Goal: Task Accomplishment & Management: Complete application form

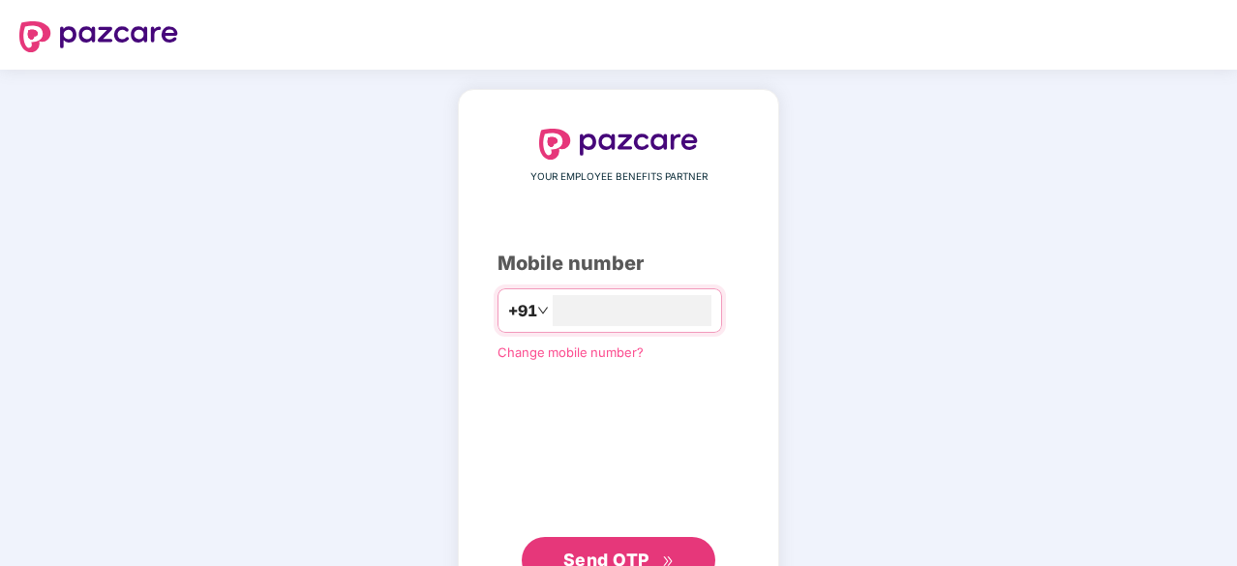
type input "**********"
click at [602, 556] on span "Send OTP" at bounding box center [606, 560] width 86 height 20
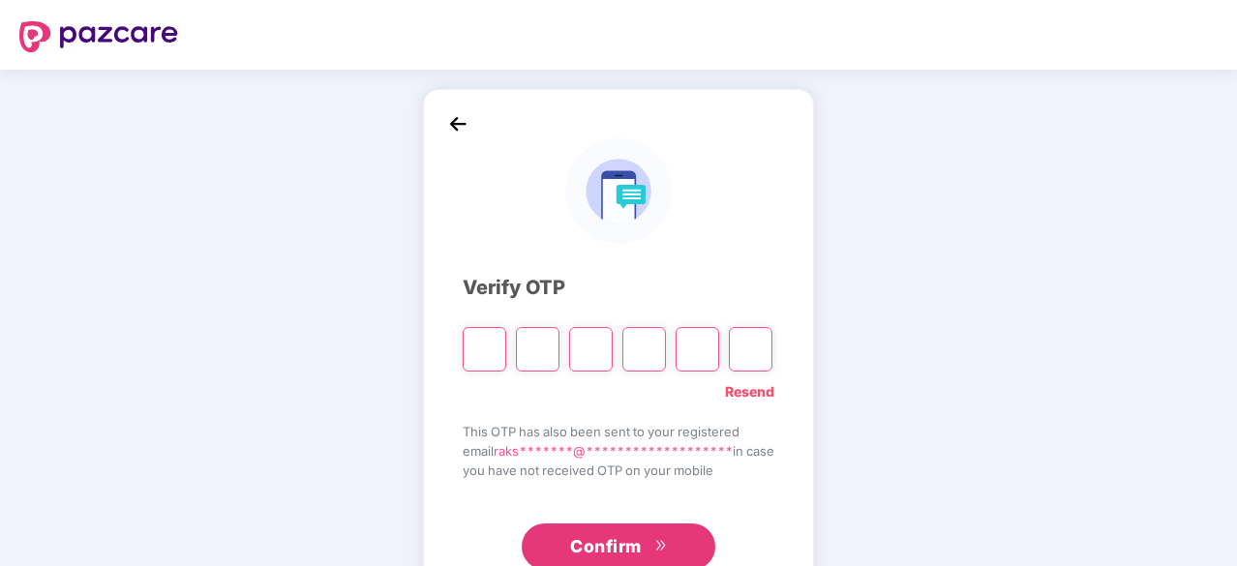
type input "*"
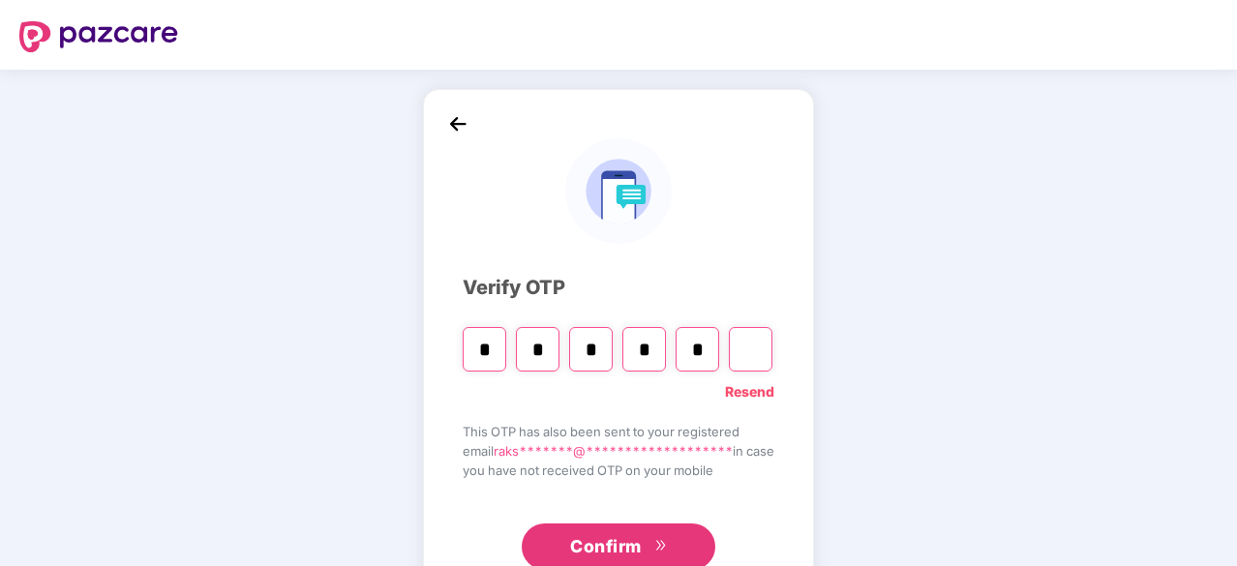
type input "*"
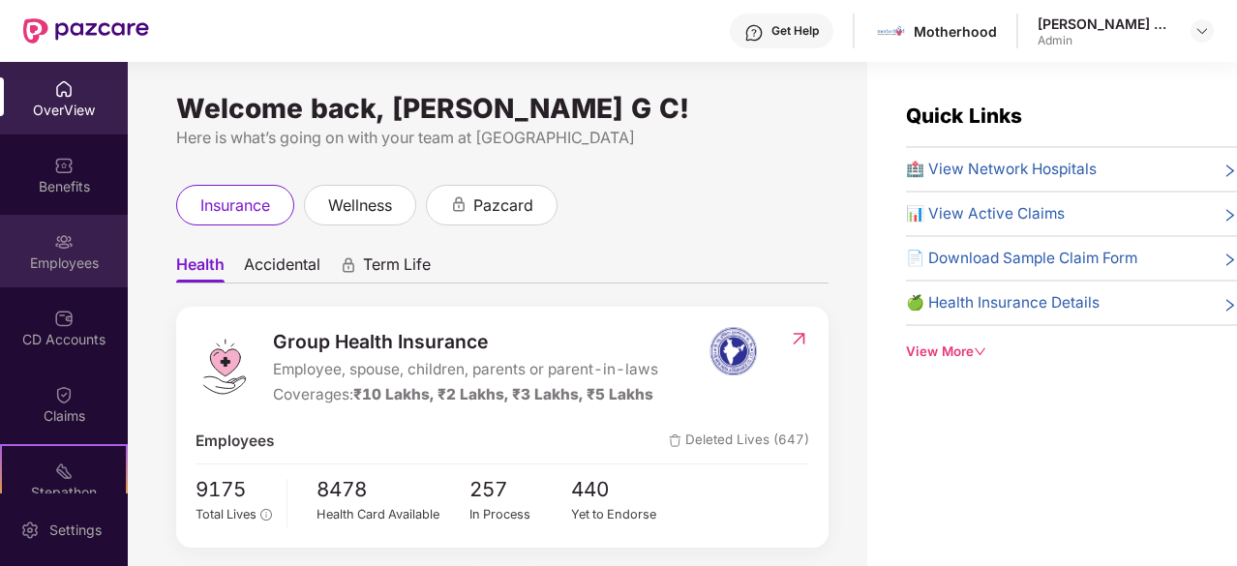
click at [56, 274] on div "Employees" at bounding box center [64, 251] width 128 height 73
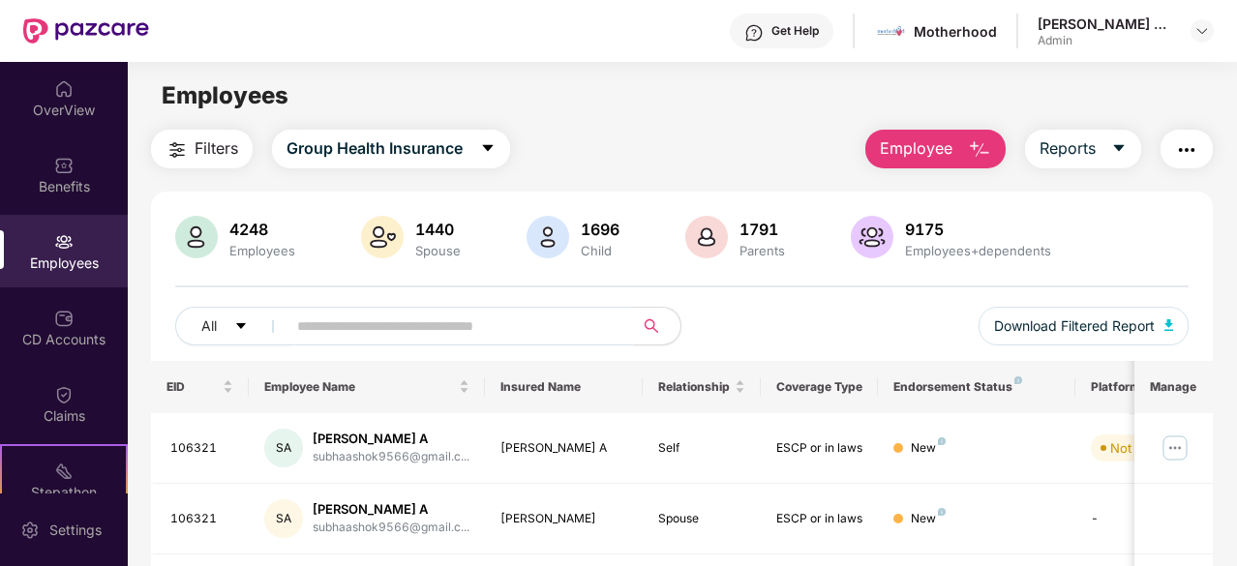
click at [445, 322] on input "text" at bounding box center [452, 326] width 311 height 29
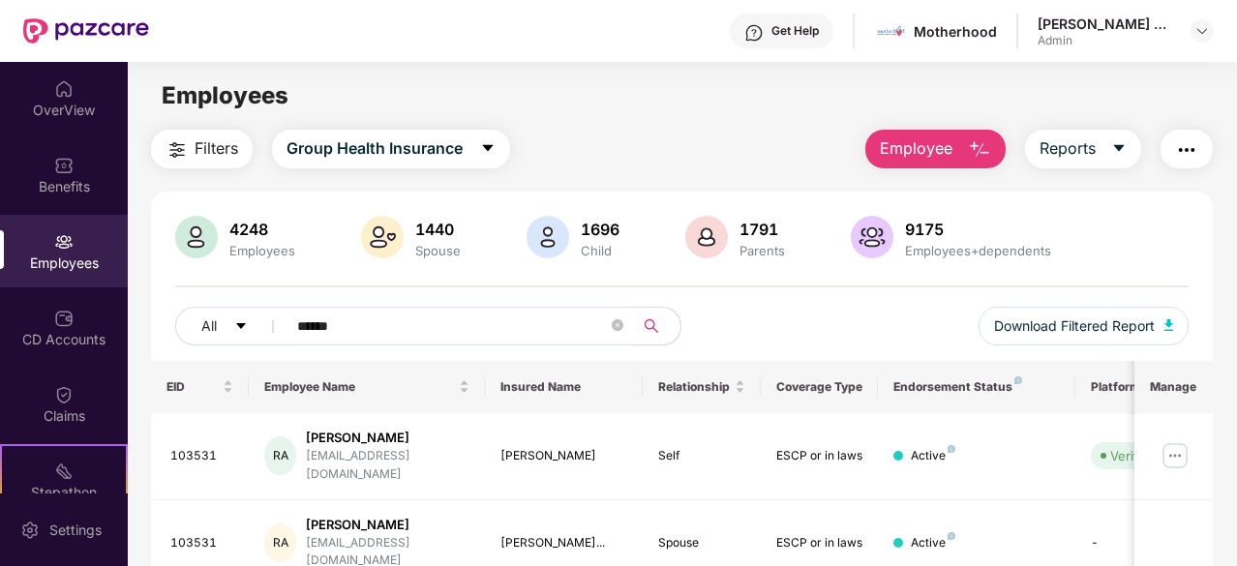
scroll to position [62, 0]
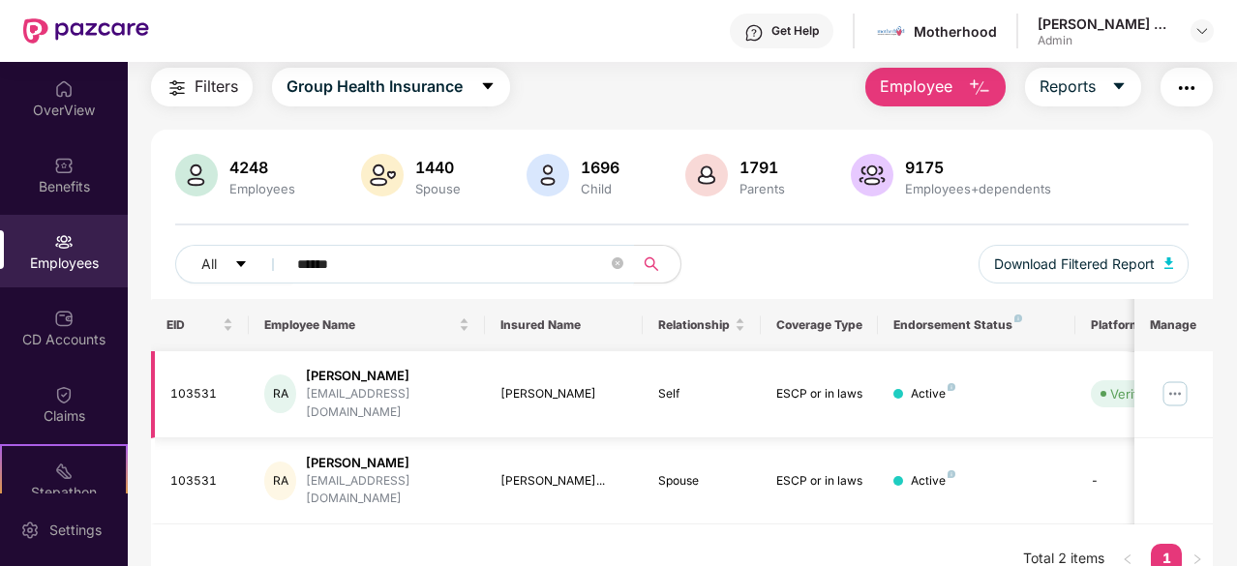
type input "******"
click at [1167, 387] on img at bounding box center [1175, 393] width 31 height 31
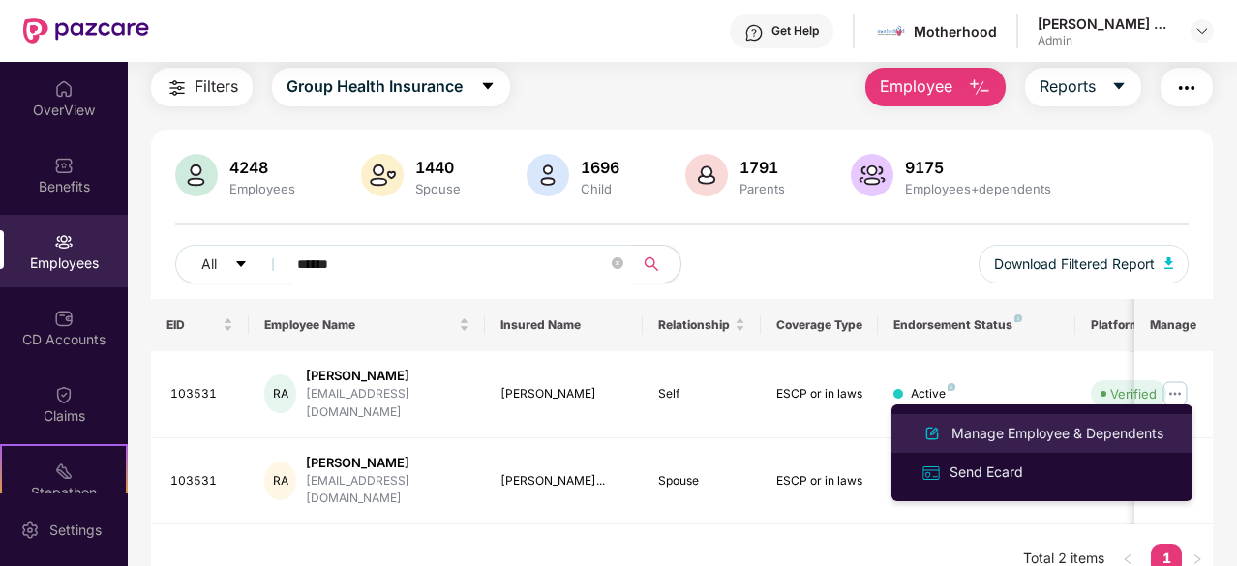
click at [1009, 433] on div "Manage Employee & Dependents" at bounding box center [1058, 433] width 220 height 21
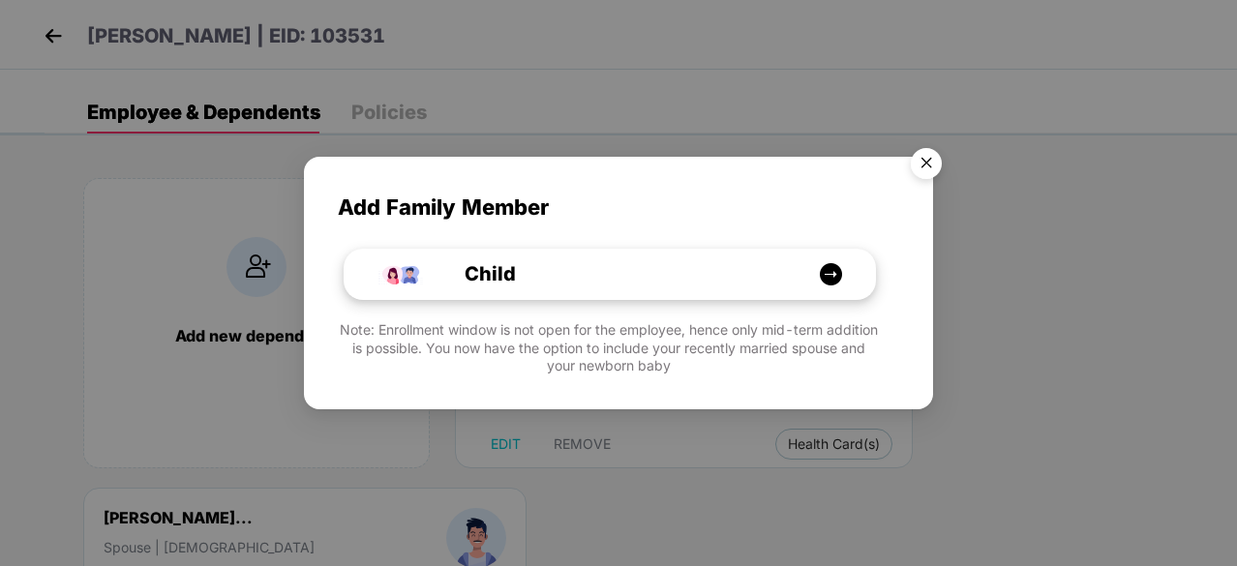
click at [792, 278] on div "Child" at bounding box center [620, 274] width 398 height 30
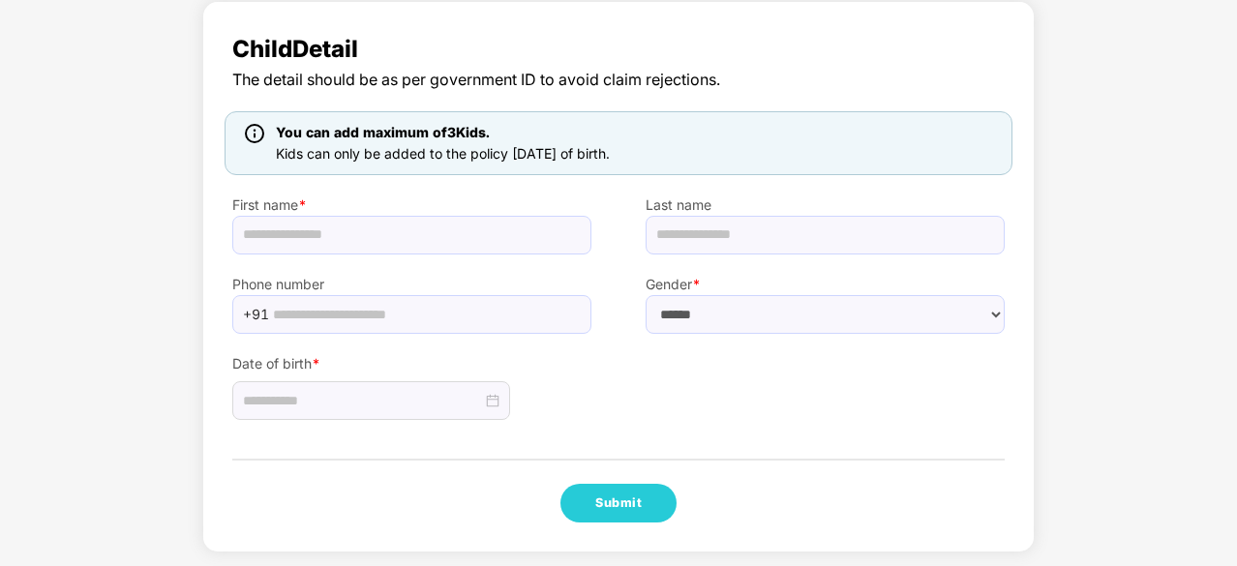
scroll to position [131, 0]
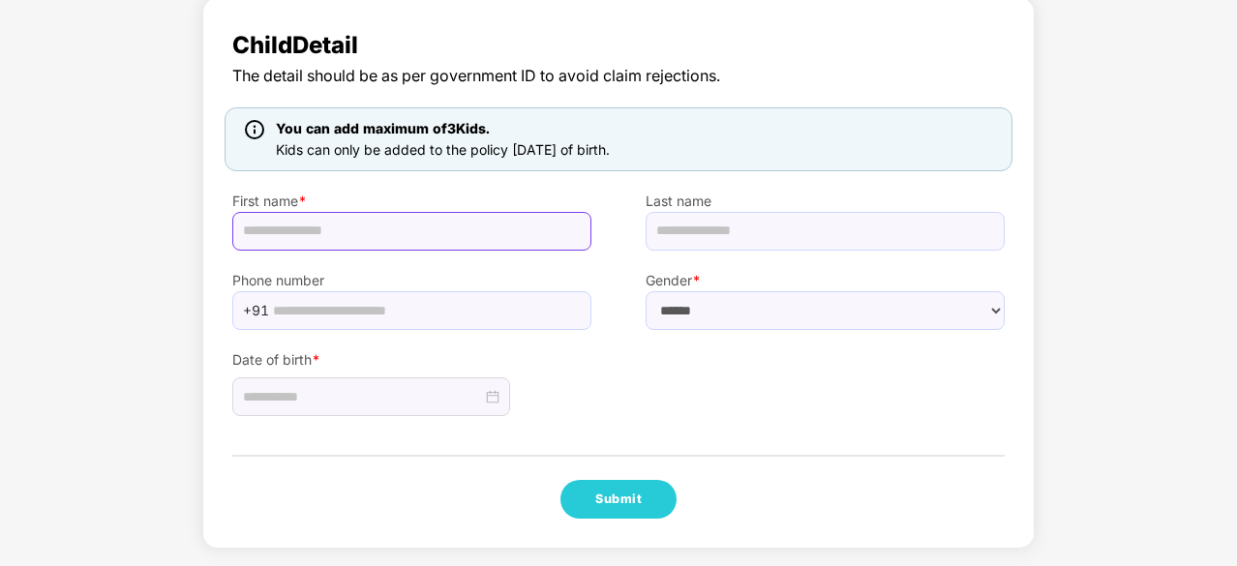
click at [318, 236] on input "text" at bounding box center [411, 231] width 359 height 39
type input "**********"
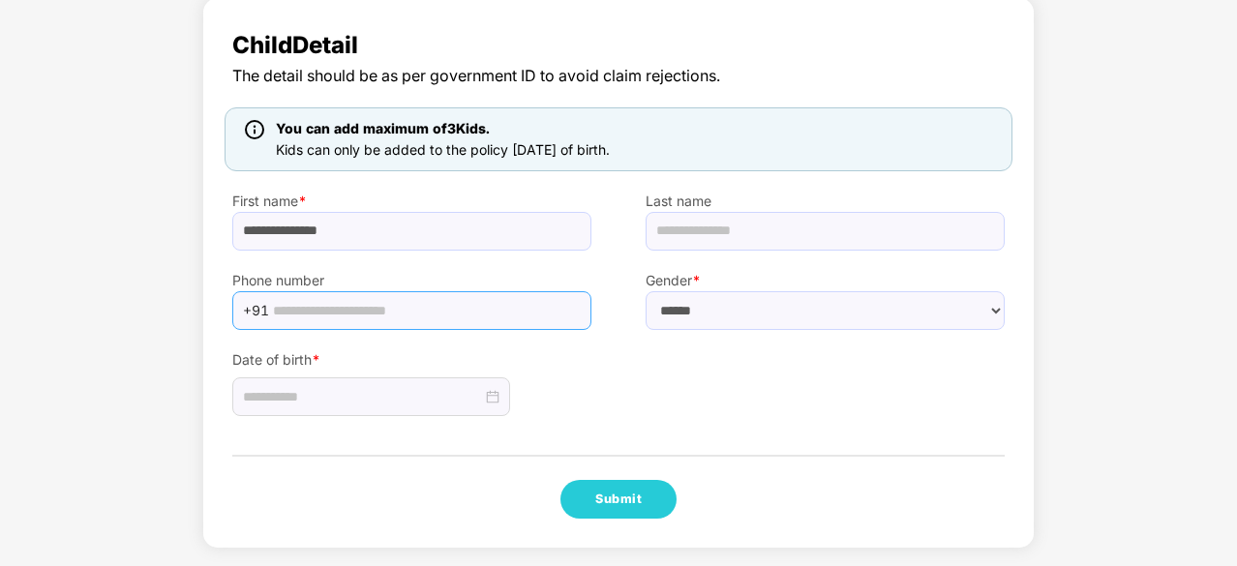
click at [337, 317] on input "text" at bounding box center [426, 310] width 307 height 29
paste input "**********"
type input "**********"
click at [697, 317] on select "****** **** ******" at bounding box center [825, 310] width 359 height 39
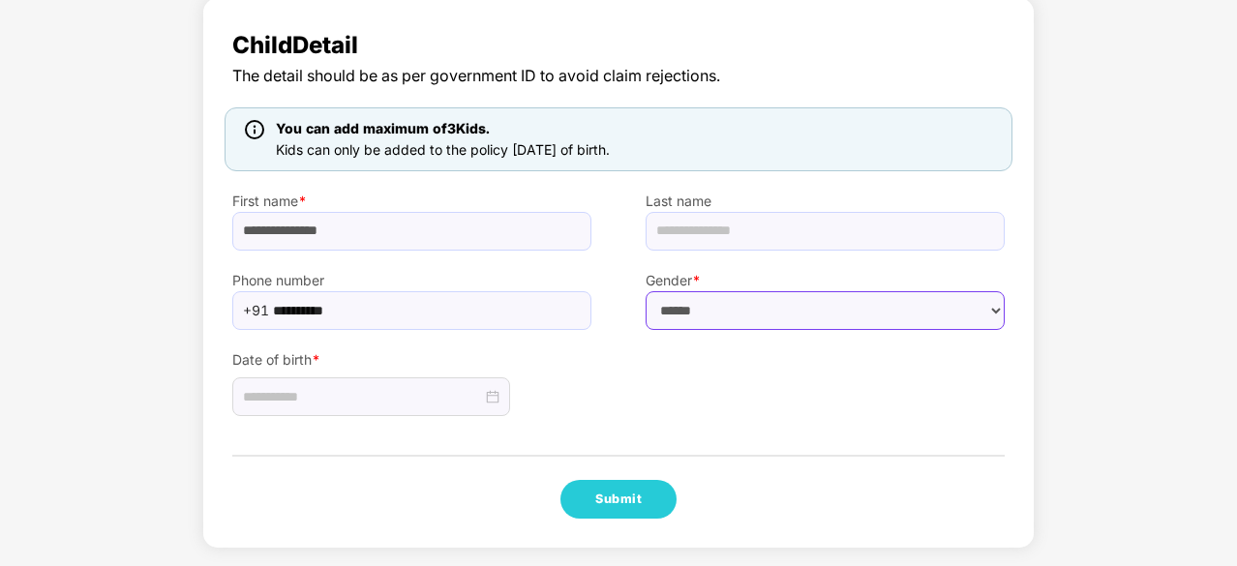
select select "******"
click at [646, 291] on select "****** **** ******" at bounding box center [825, 310] width 359 height 39
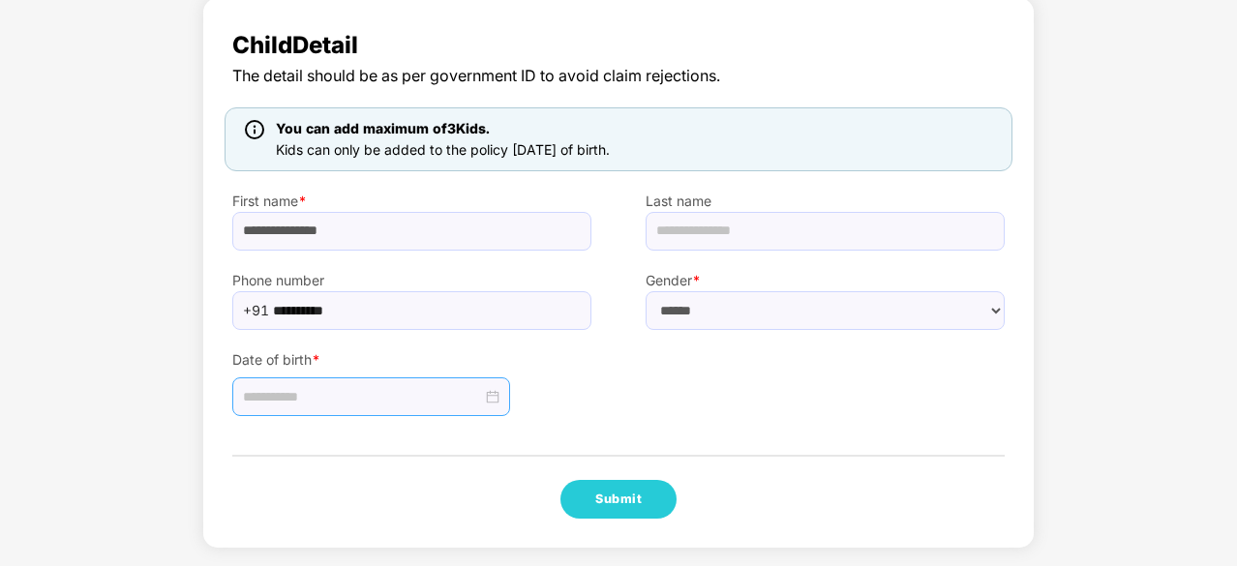
click at [501, 394] on div at bounding box center [371, 397] width 278 height 39
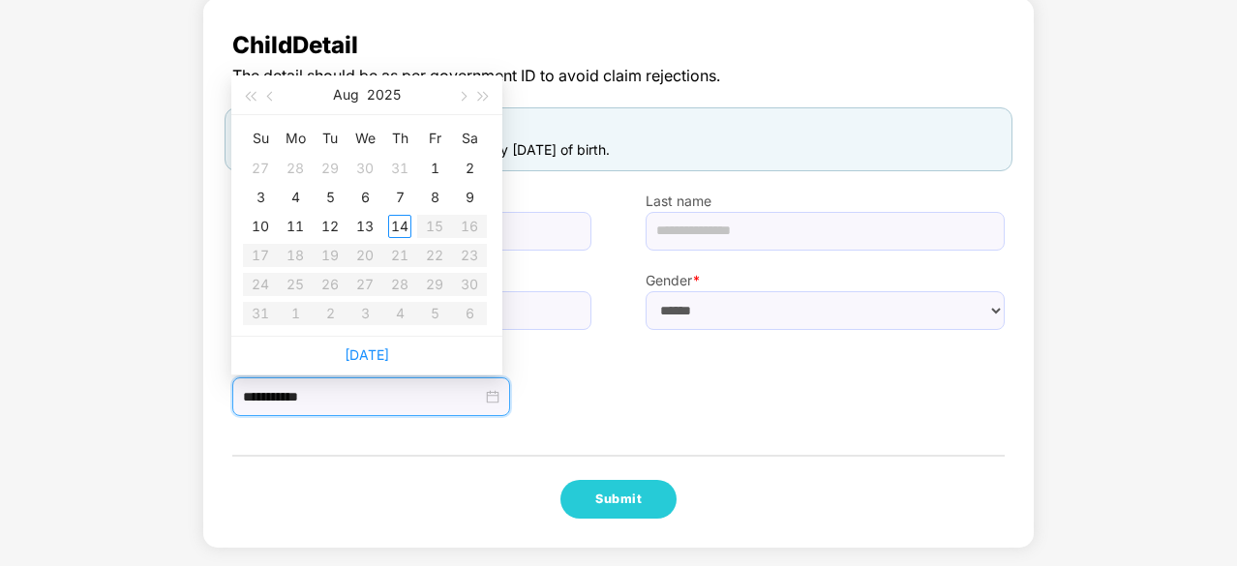
type input "**********"
click at [408, 223] on div "14" at bounding box center [399, 226] width 23 height 23
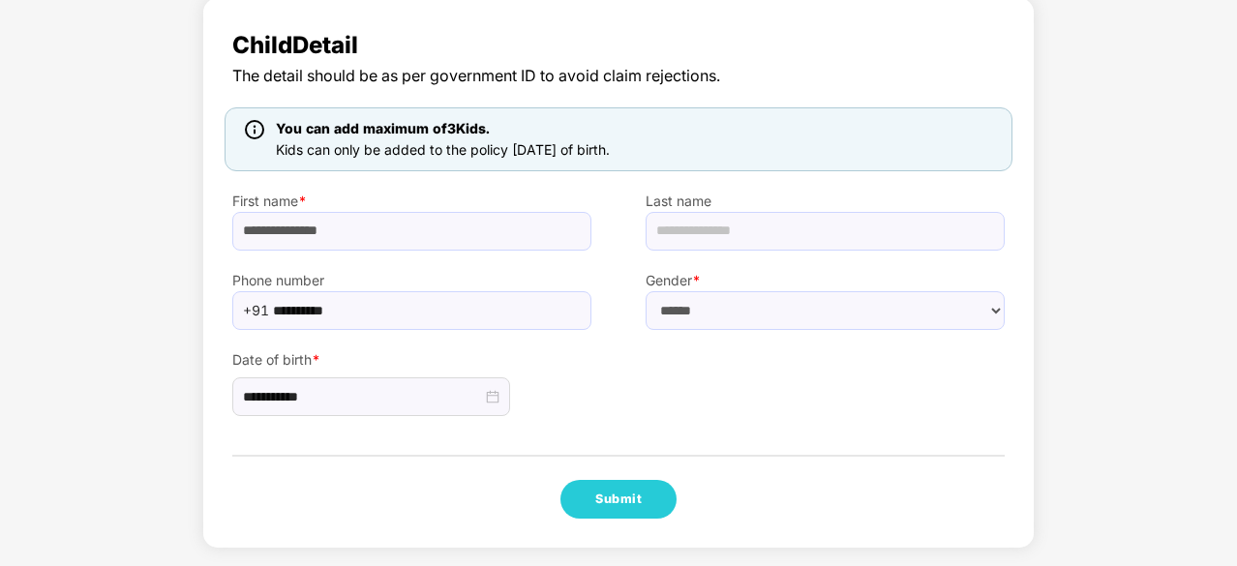
click at [554, 401] on div "**********" at bounding box center [411, 373] width 413 height 87
click at [615, 505] on button "Submit" at bounding box center [618, 499] width 116 height 39
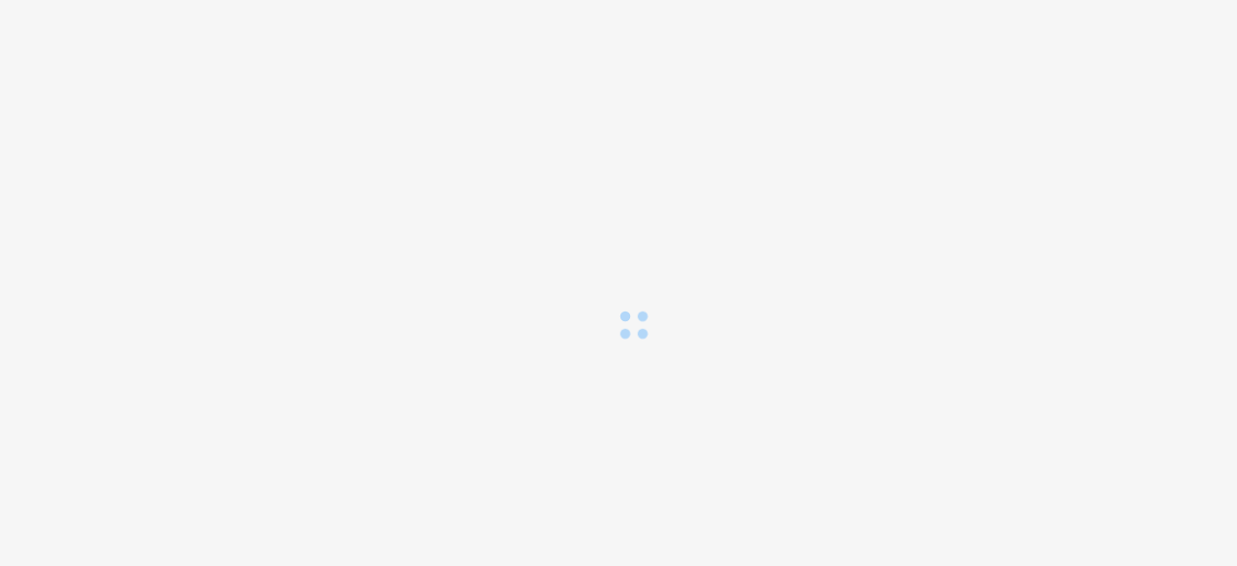
scroll to position [0, 0]
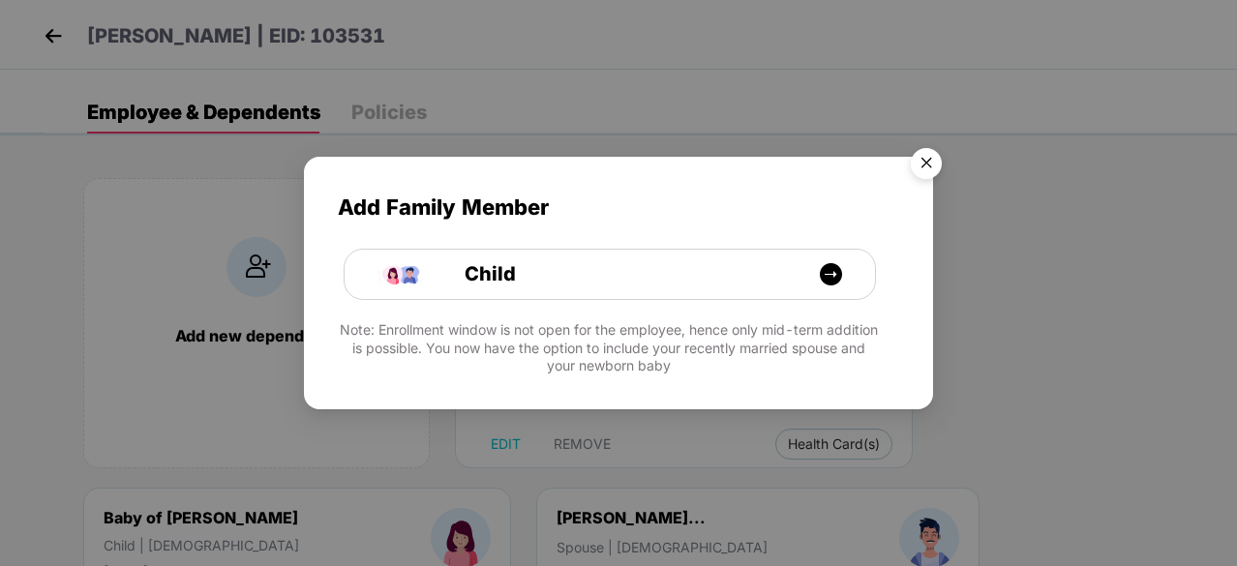
click at [923, 169] on img "Close" at bounding box center [926, 166] width 54 height 54
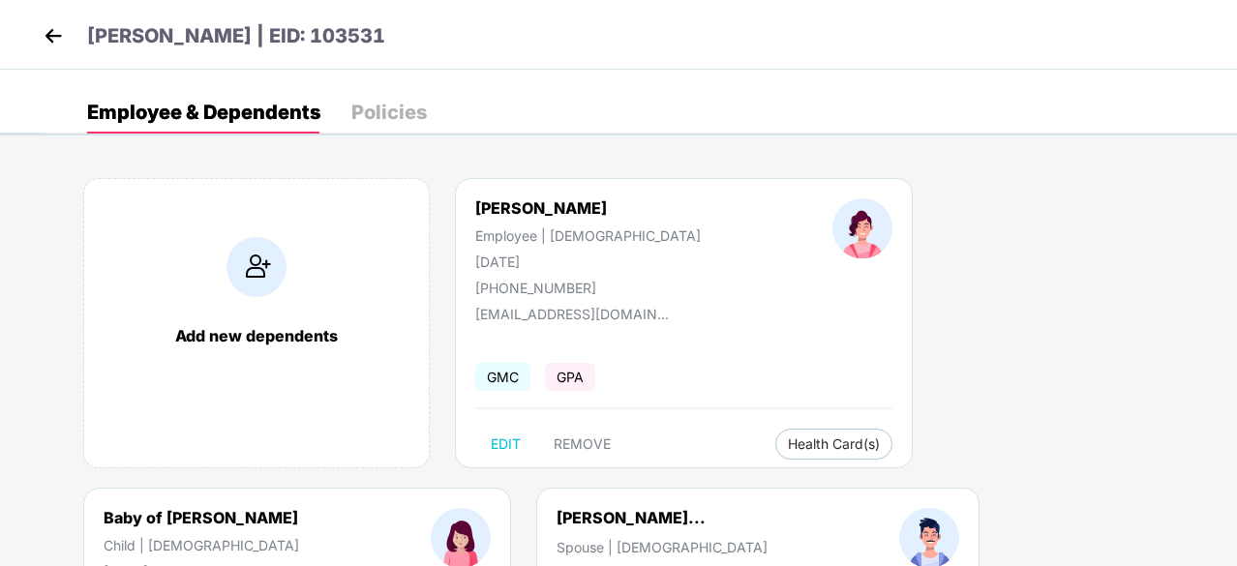
click at [62, 29] on img at bounding box center [53, 35] width 29 height 29
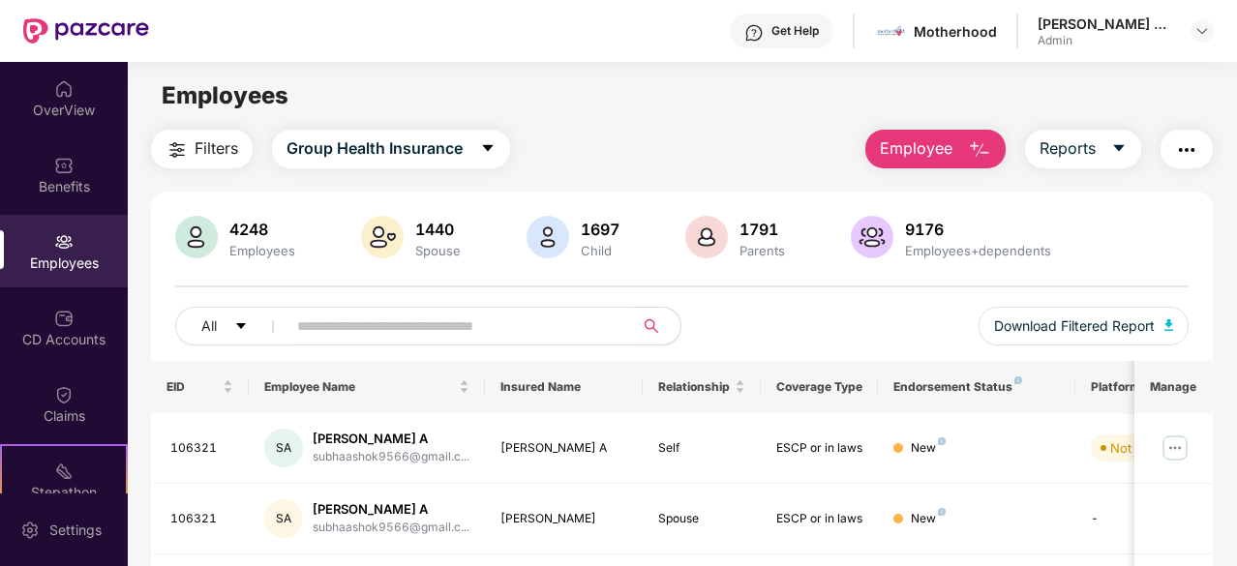
click at [902, 154] on span "Employee" at bounding box center [916, 148] width 73 height 24
click at [1057, 137] on span "Reports" at bounding box center [1068, 148] width 56 height 24
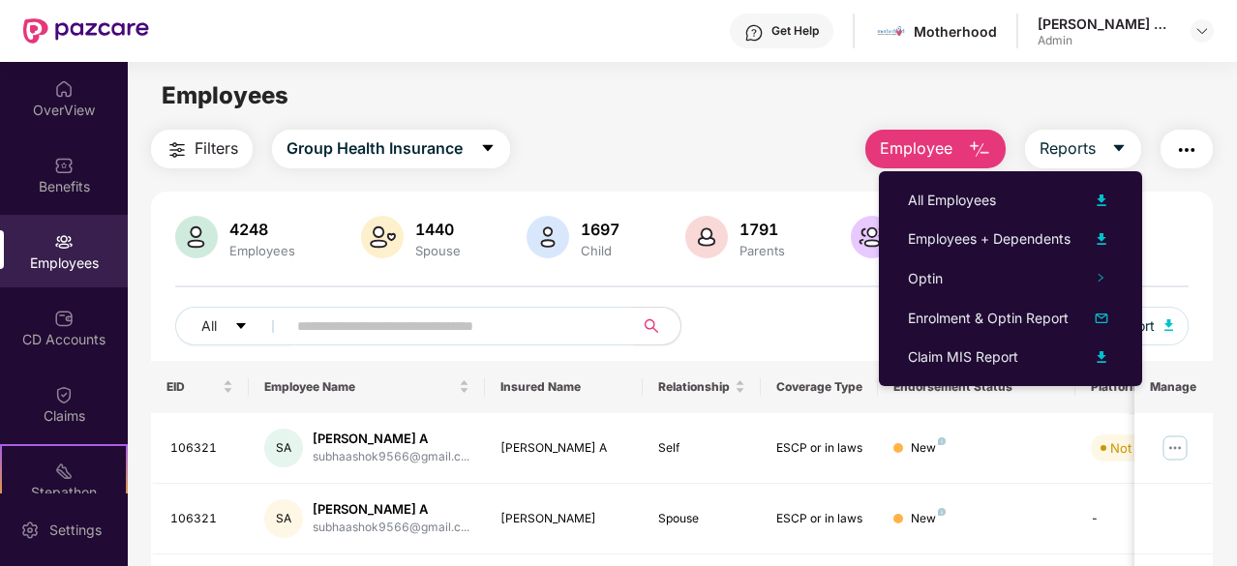
click at [782, 322] on div "All Download Filtered Report" at bounding box center [682, 334] width 1014 height 54
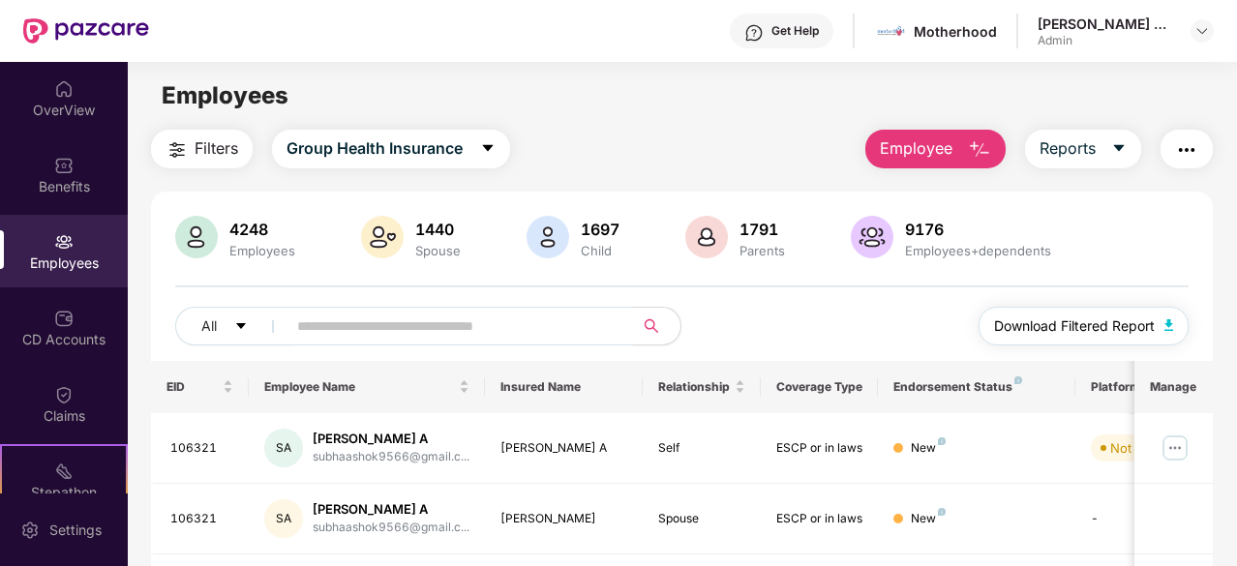
click at [1167, 322] on img "button" at bounding box center [1170, 325] width 10 height 12
click at [929, 152] on span "Employee" at bounding box center [916, 148] width 73 height 24
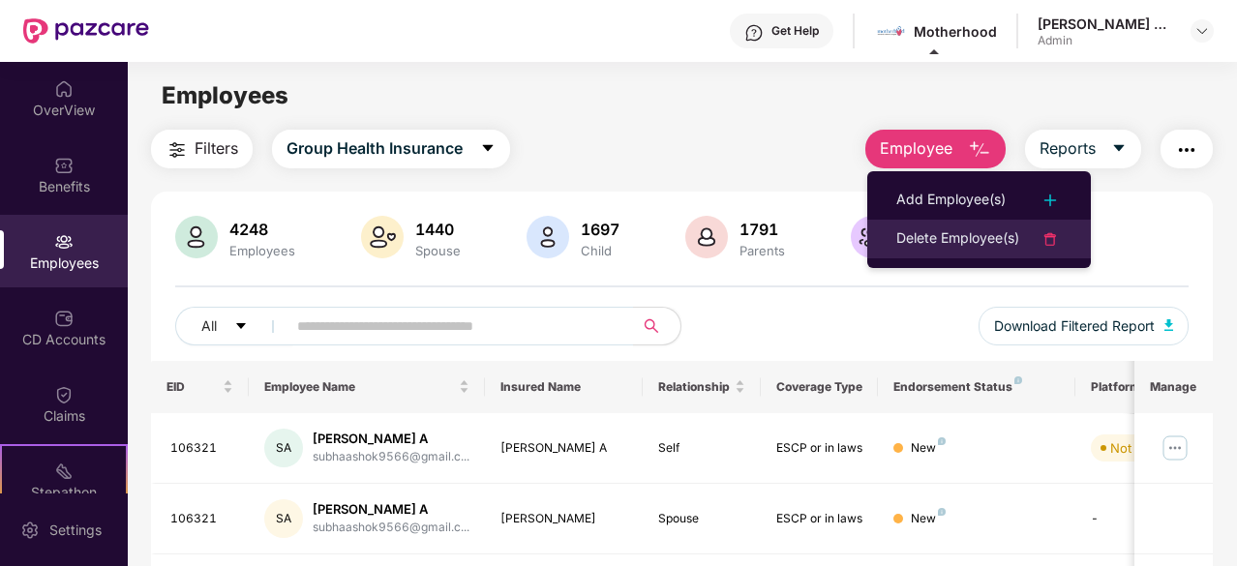
click at [959, 231] on div "Delete Employee(s)" at bounding box center [957, 238] width 123 height 23
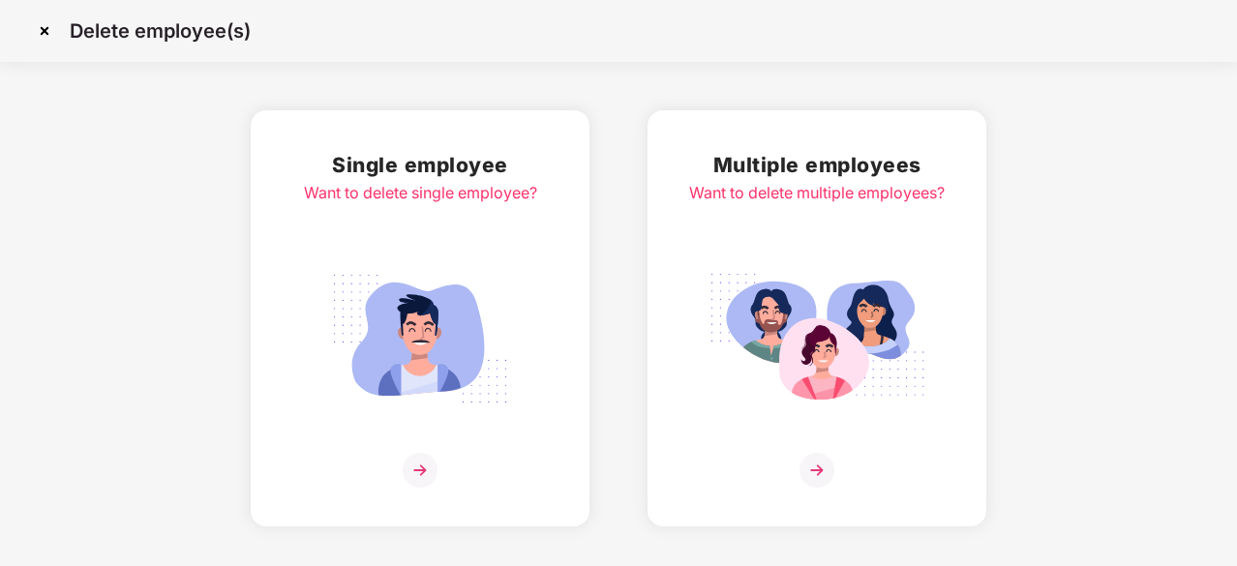
click at [815, 460] on img at bounding box center [817, 470] width 35 height 35
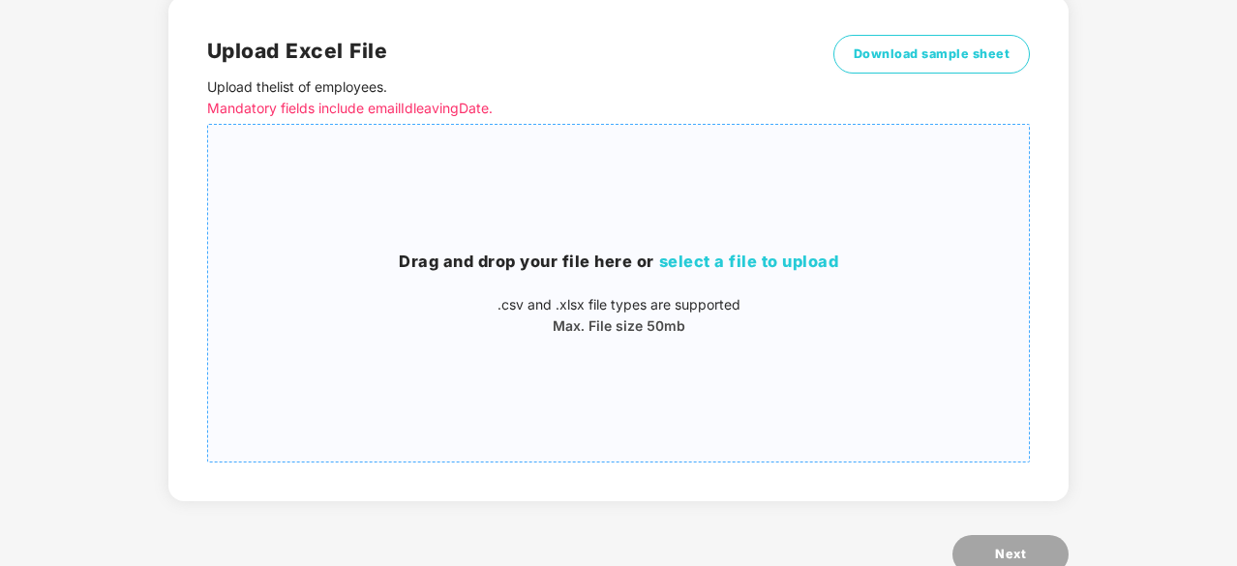
scroll to position [112, 0]
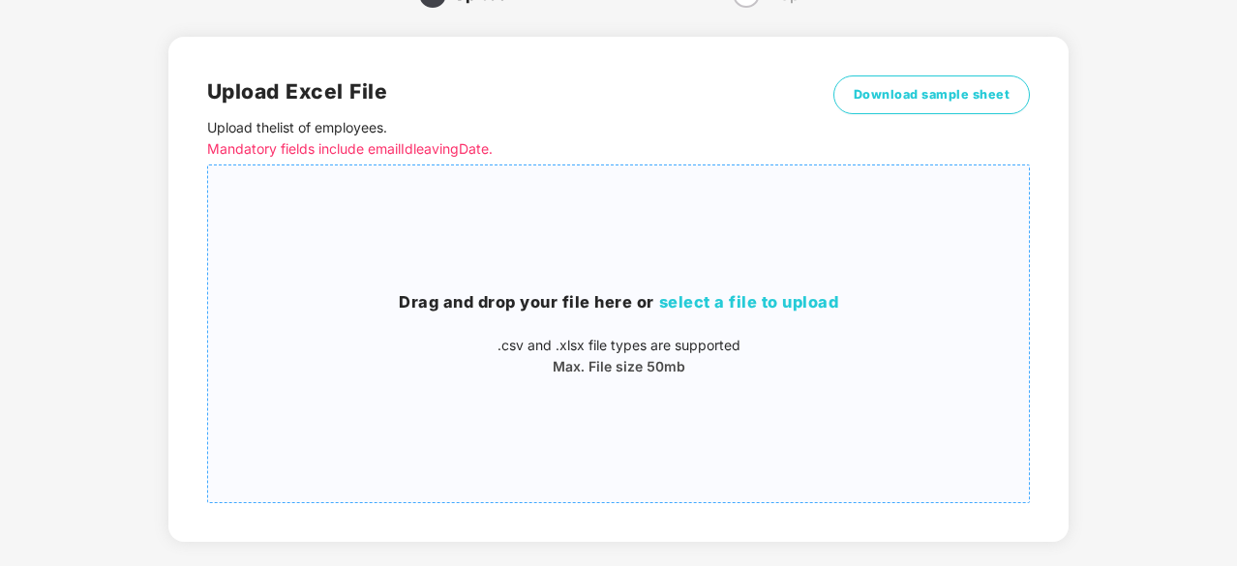
click at [769, 299] on span "select a file to upload" at bounding box center [749, 301] width 180 height 19
click at [802, 300] on span "select a file to upload" at bounding box center [749, 301] width 180 height 19
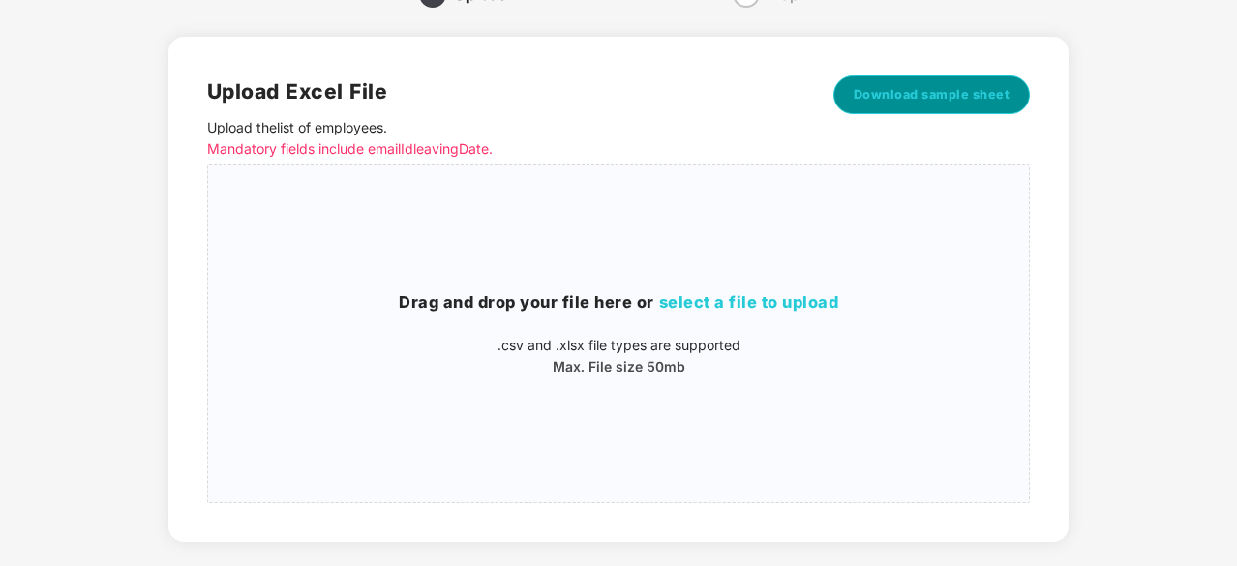
click at [955, 78] on button "Download sample sheet" at bounding box center [931, 95] width 197 height 39
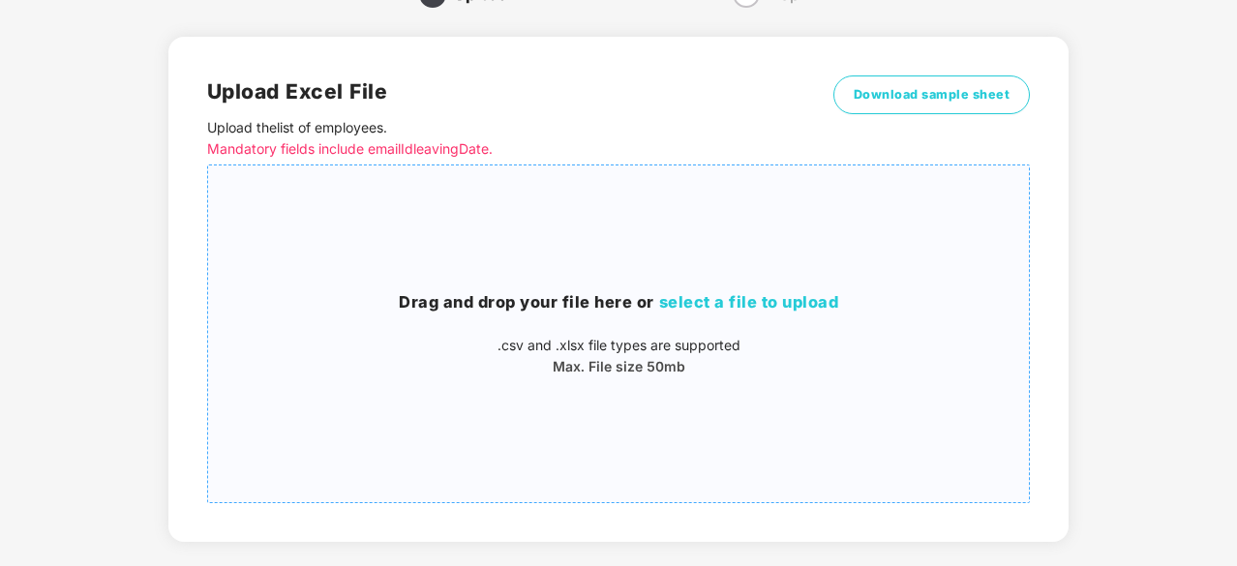
click at [711, 298] on span "select a file to upload" at bounding box center [749, 301] width 180 height 19
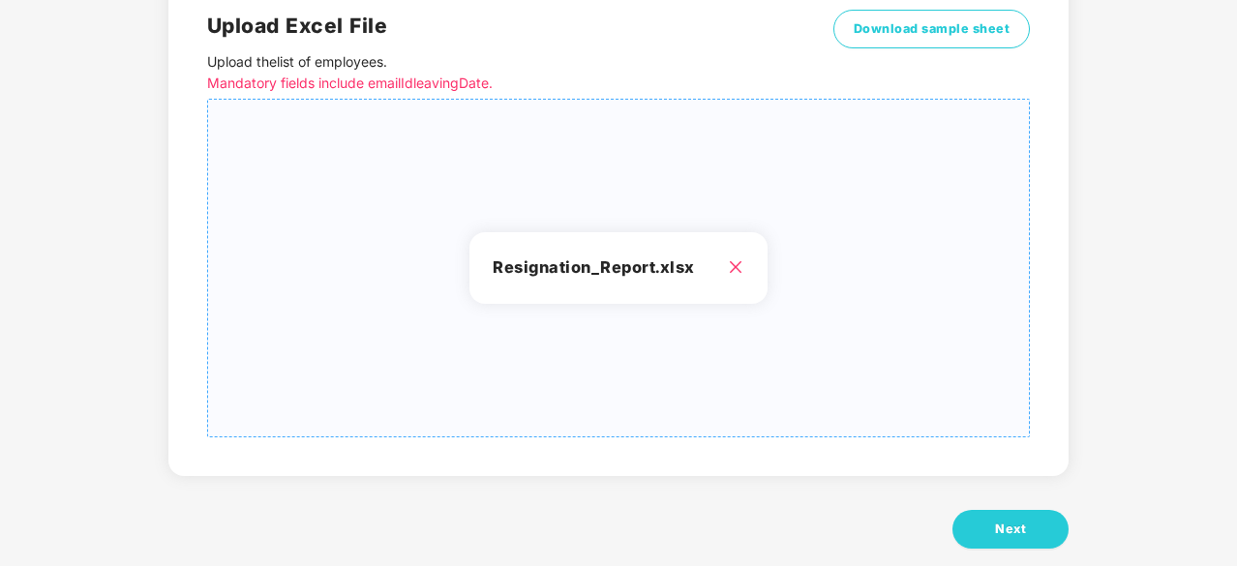
scroll to position [209, 0]
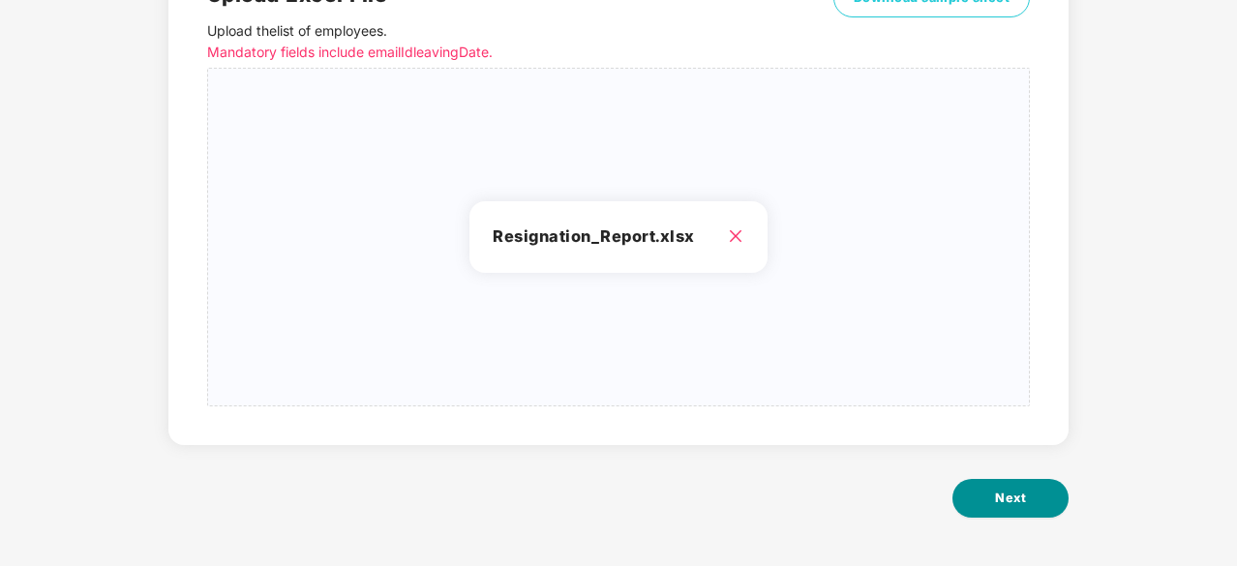
click at [979, 485] on button "Next" at bounding box center [1011, 498] width 116 height 39
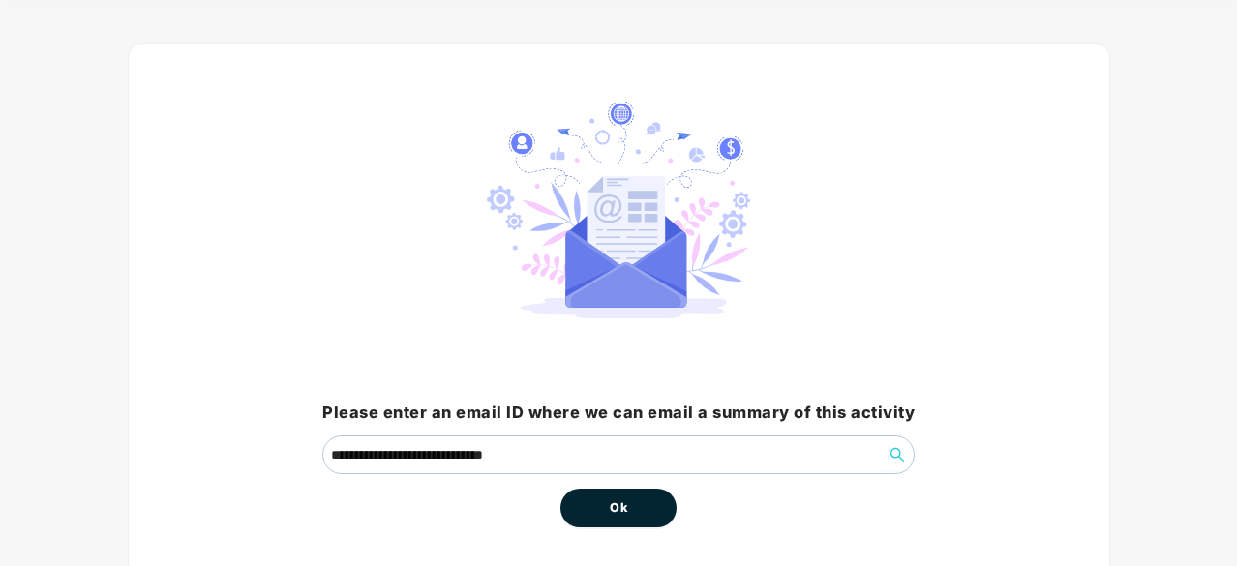
scroll to position [147, 0]
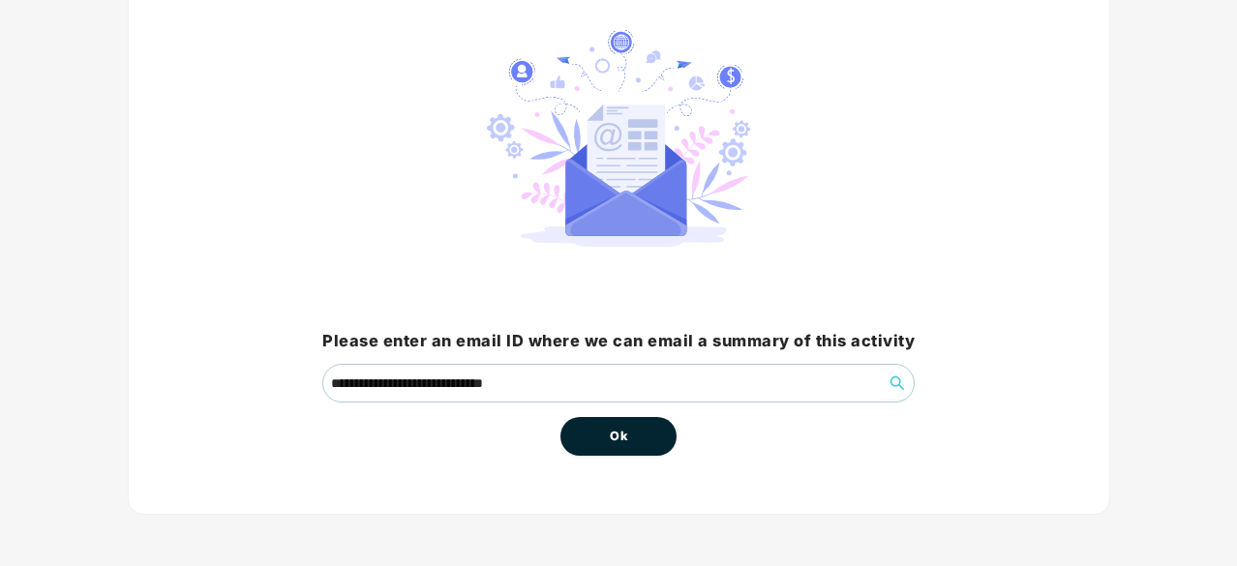
click at [604, 445] on button "Ok" at bounding box center [618, 436] width 116 height 39
click at [623, 427] on span "Ok" at bounding box center [618, 436] width 17 height 19
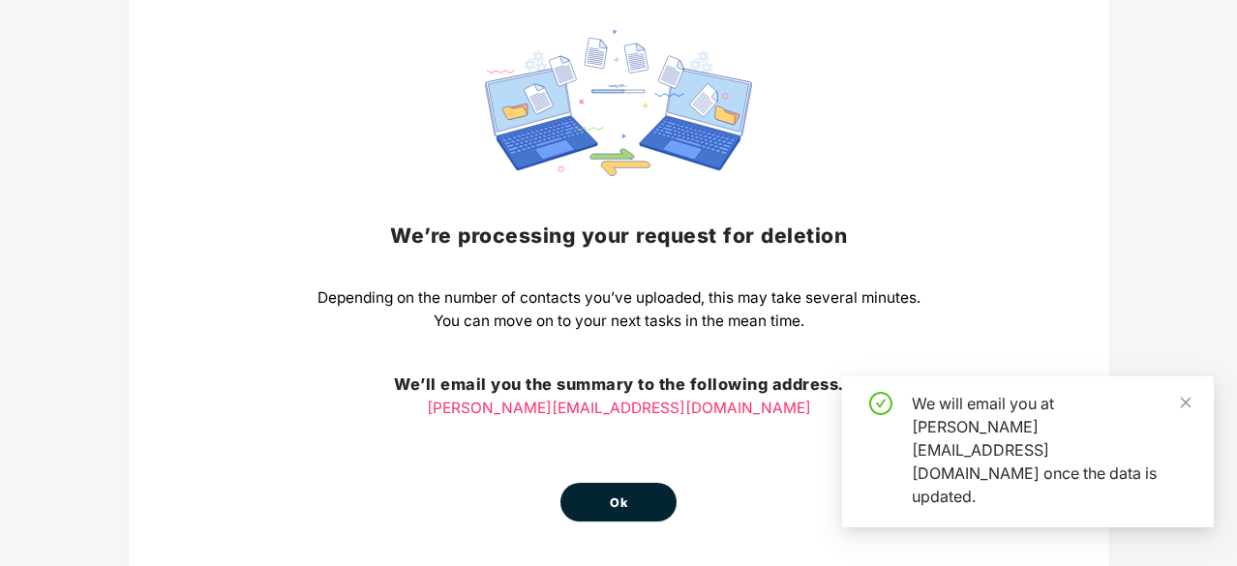
click at [620, 497] on span "Ok" at bounding box center [618, 503] width 17 height 19
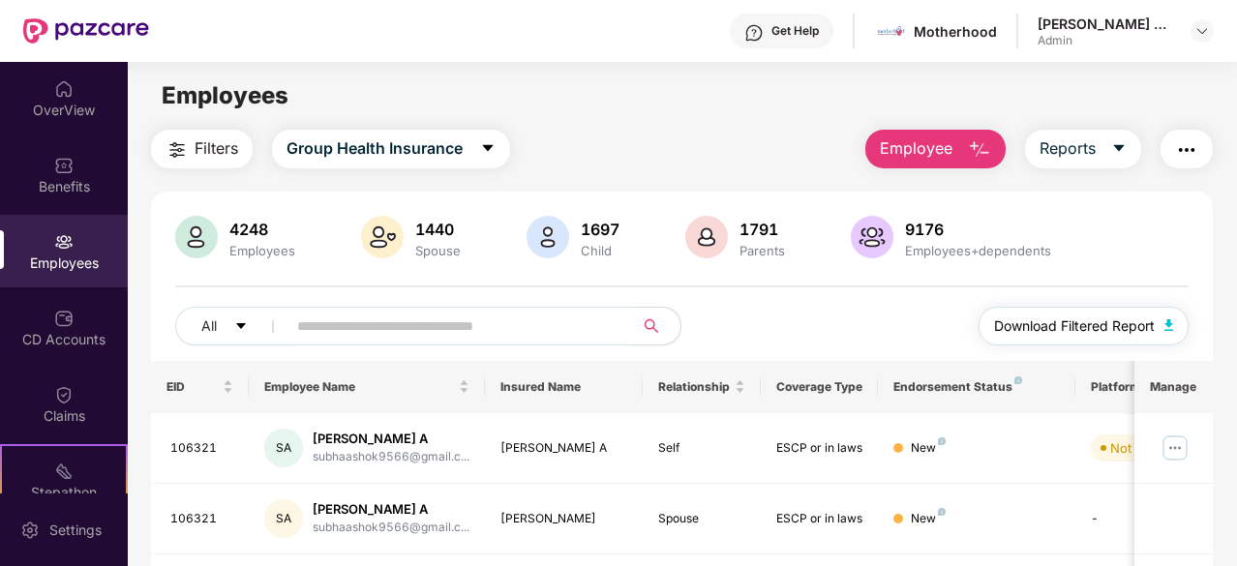
click at [1168, 329] on img "button" at bounding box center [1170, 325] width 10 height 12
click at [1179, 326] on button "Download Filtered Report" at bounding box center [1084, 326] width 211 height 39
click at [922, 156] on span "Employee" at bounding box center [916, 148] width 73 height 24
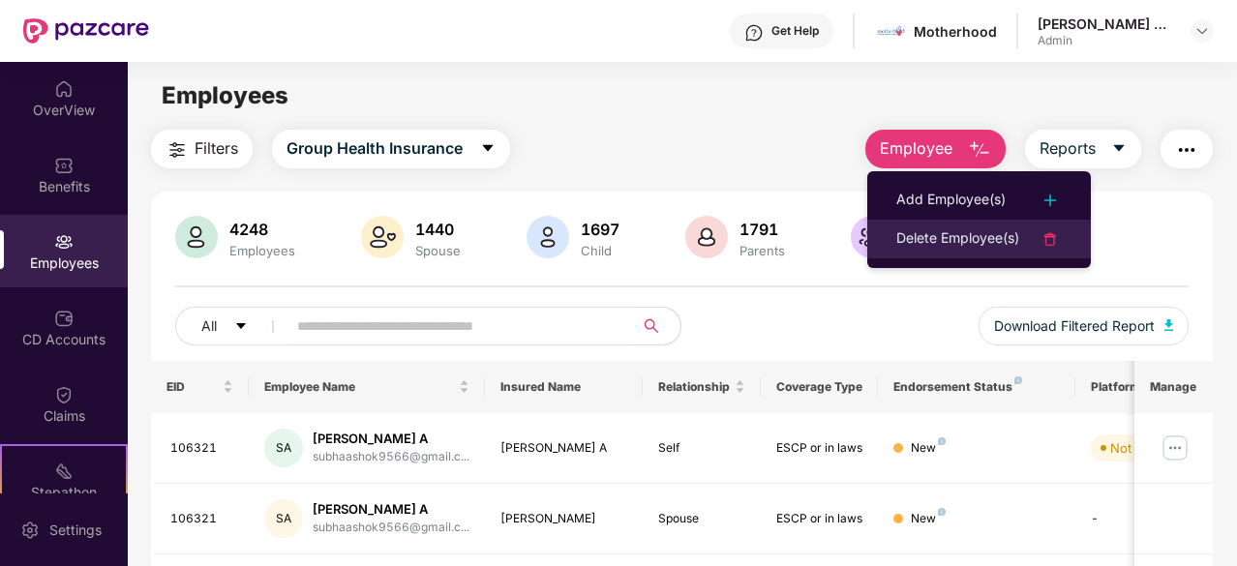
click at [927, 227] on div "Delete Employee(s)" at bounding box center [957, 238] width 123 height 23
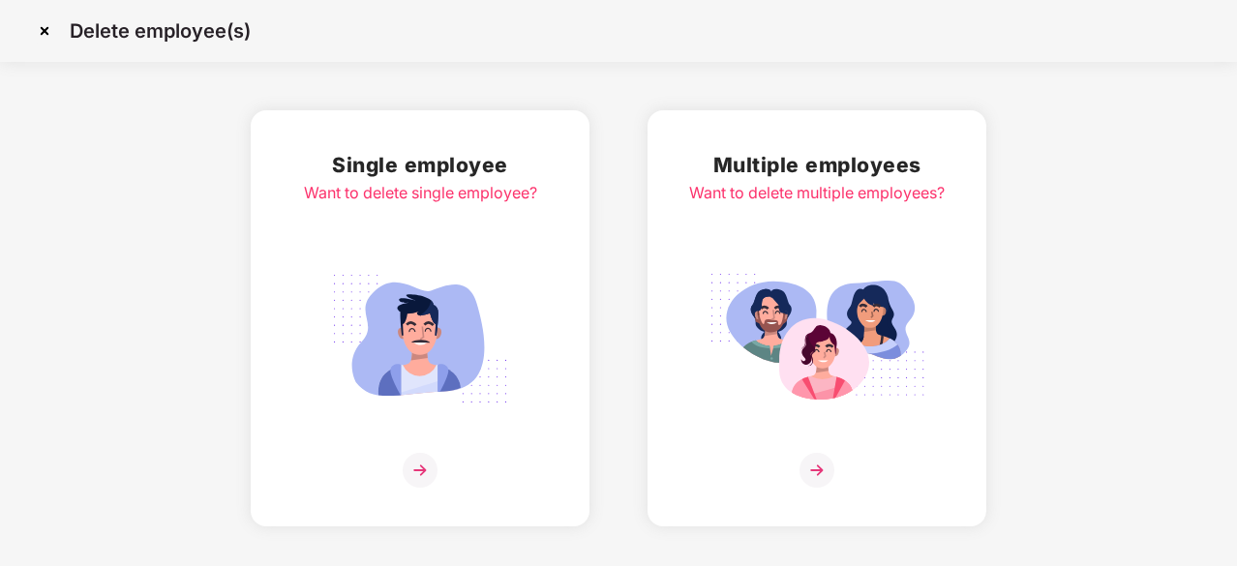
click at [869, 371] on img at bounding box center [817, 338] width 217 height 151
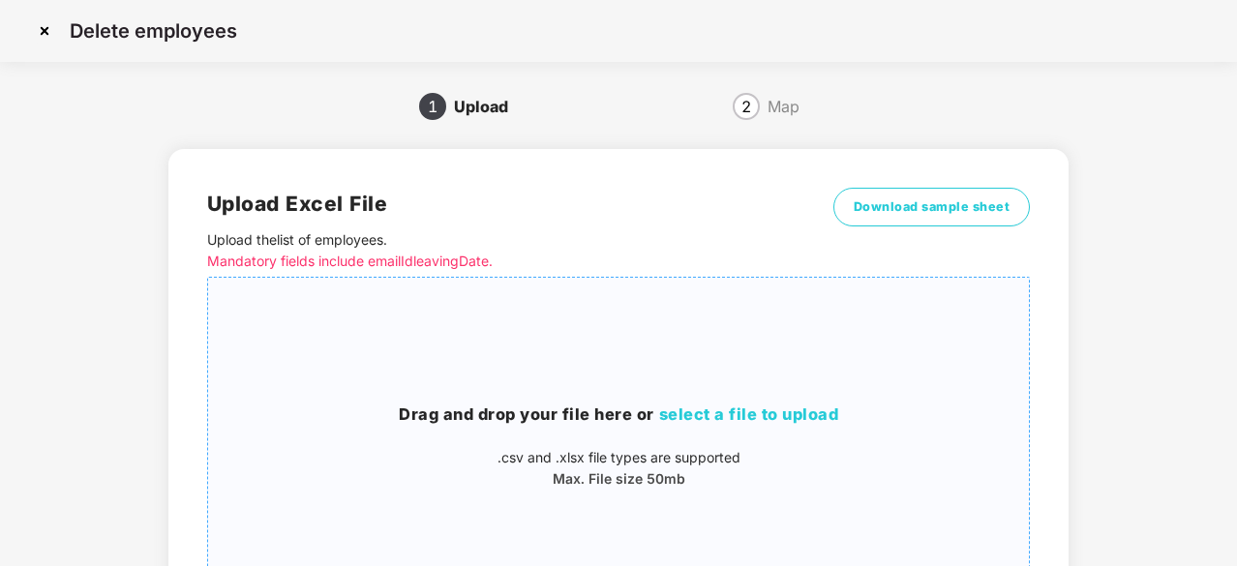
click at [823, 411] on span "select a file to upload" at bounding box center [749, 414] width 180 height 19
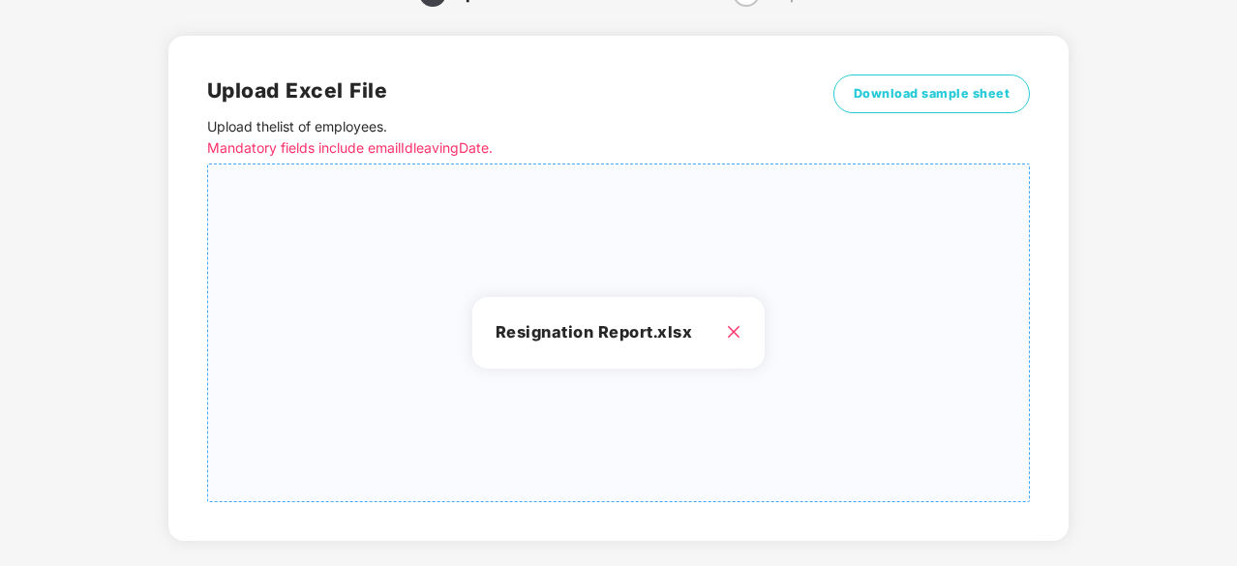
scroll to position [209, 0]
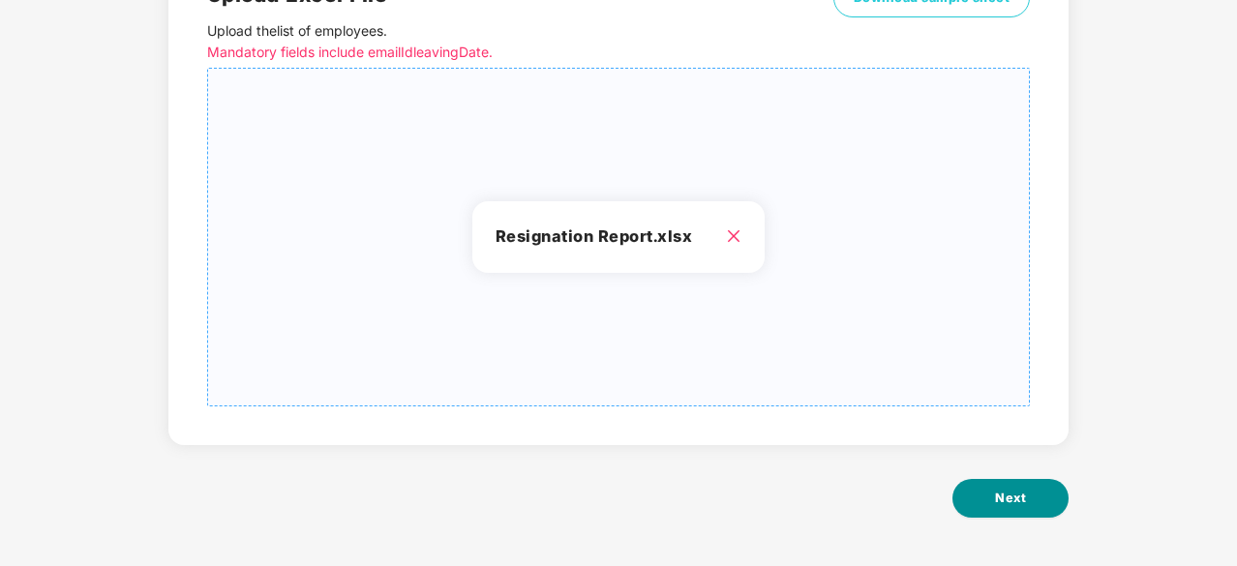
click at [1013, 489] on span "Next" at bounding box center [1010, 498] width 31 height 19
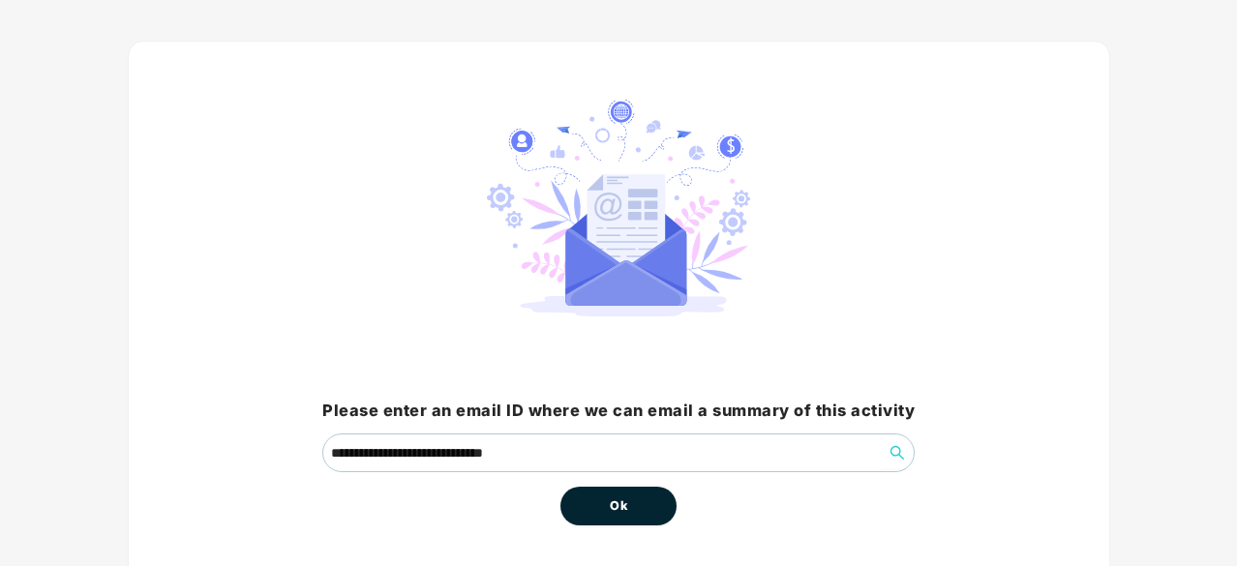
scroll to position [147, 0]
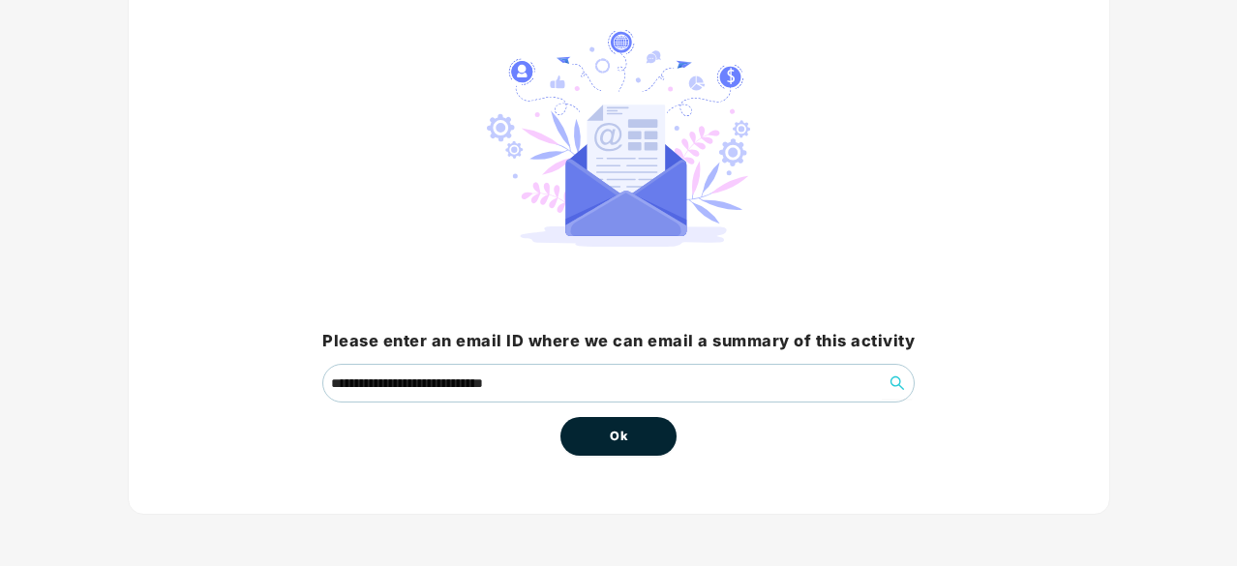
click at [650, 429] on button "Ok" at bounding box center [618, 436] width 116 height 39
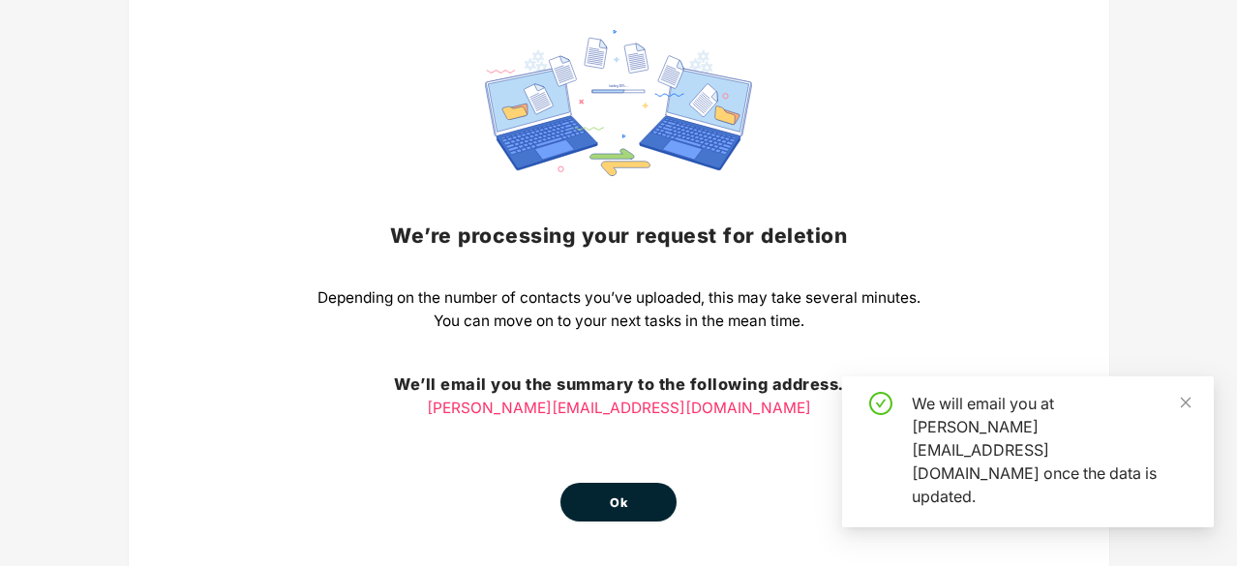
click at [625, 510] on span "Ok" at bounding box center [618, 503] width 17 height 19
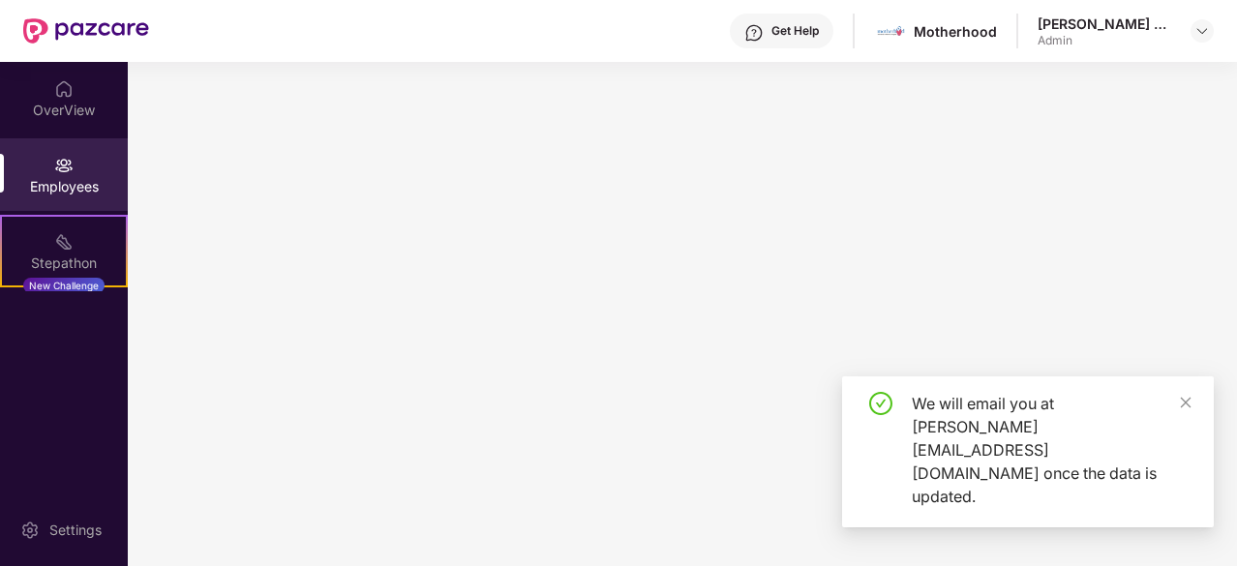
scroll to position [0, 0]
